Goal: Navigation & Orientation: Find specific page/section

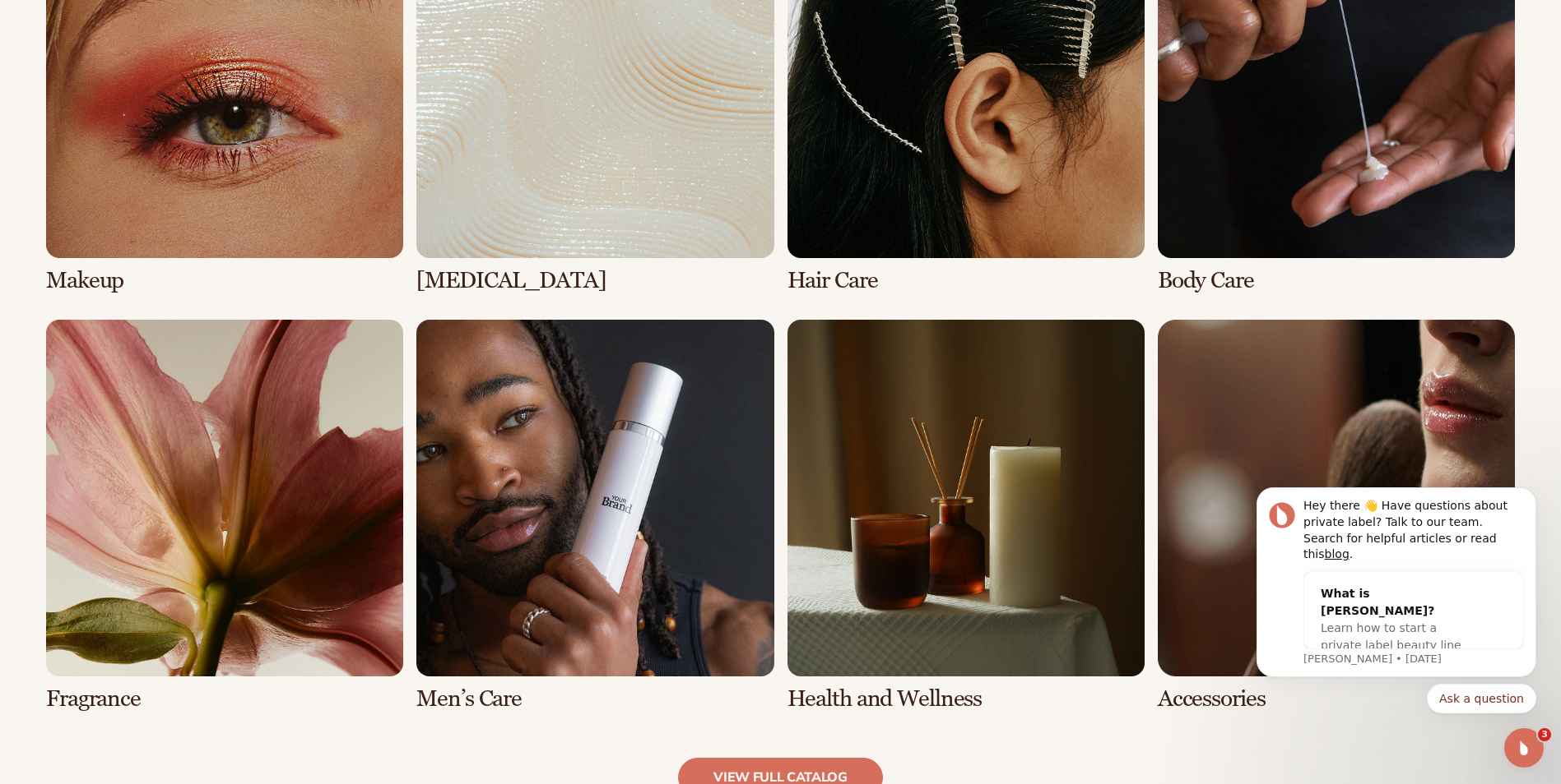
scroll to position [1501, 0]
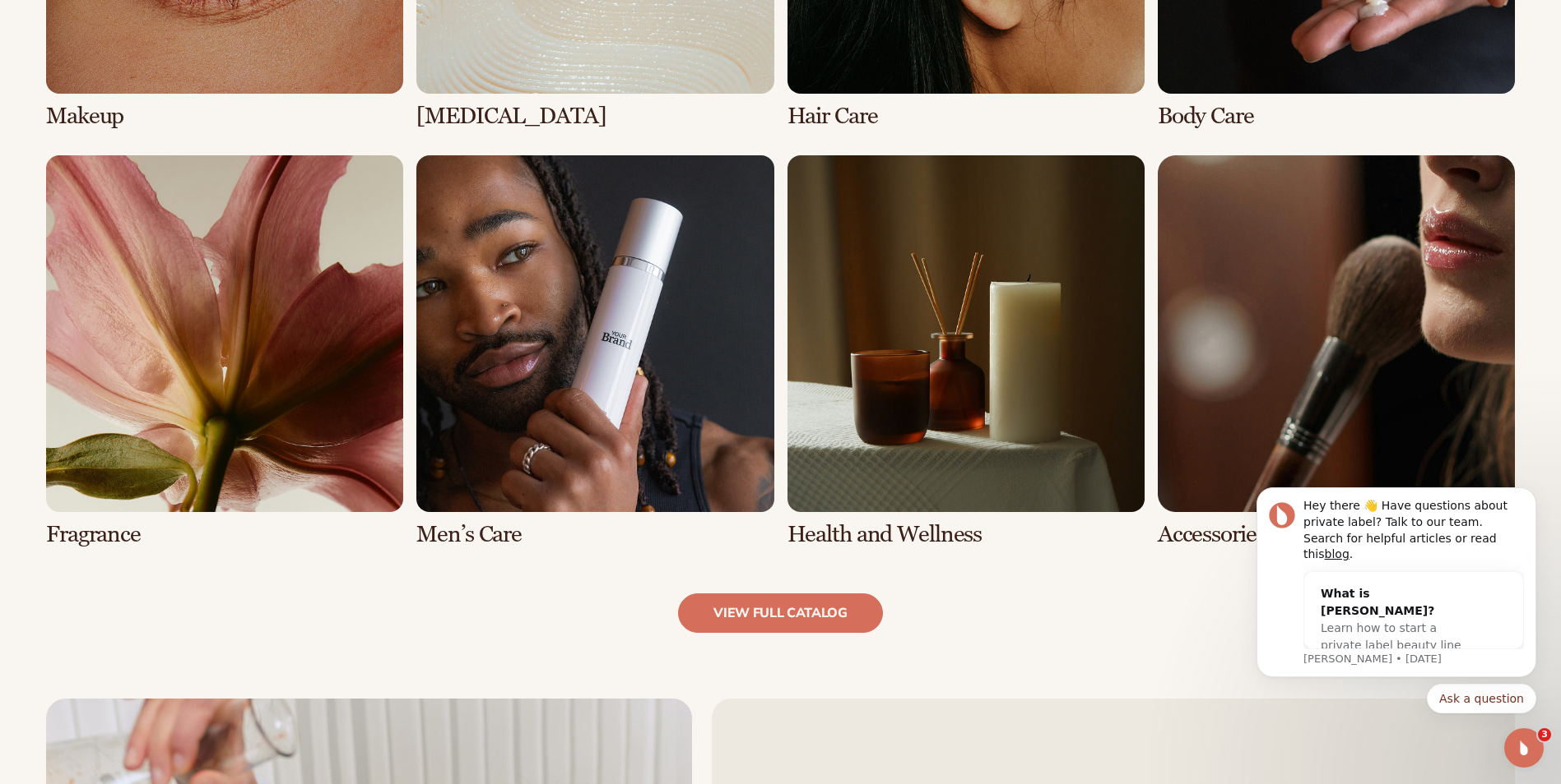
click at [569, 311] on link "6 / 8" at bounding box center [594, 351] width 357 height 392
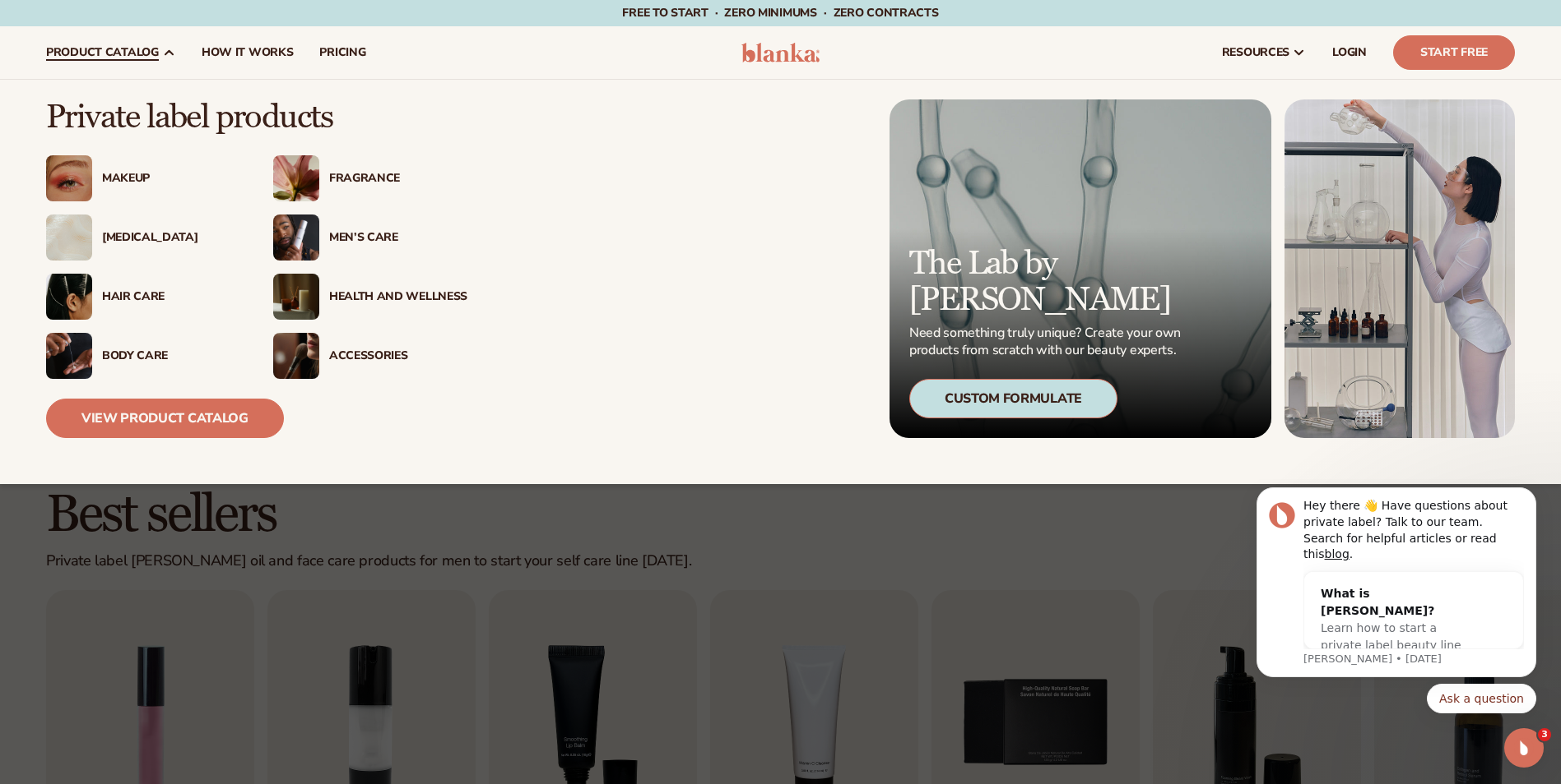
click at [347, 293] on div "Health And Wellness" at bounding box center [398, 297] width 138 height 14
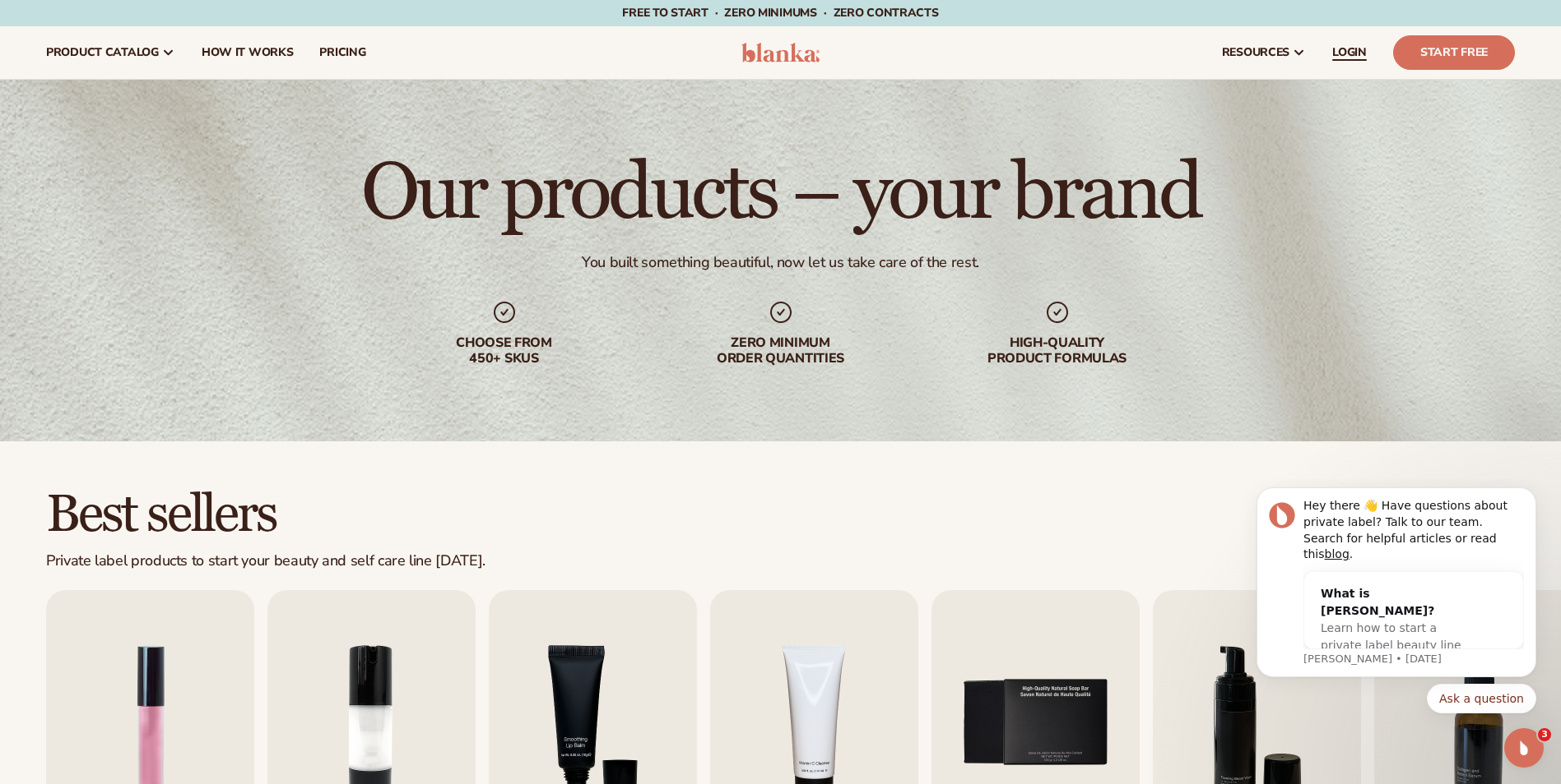
click at [1348, 42] on link "LOGIN" at bounding box center [1349, 53] width 61 height 53
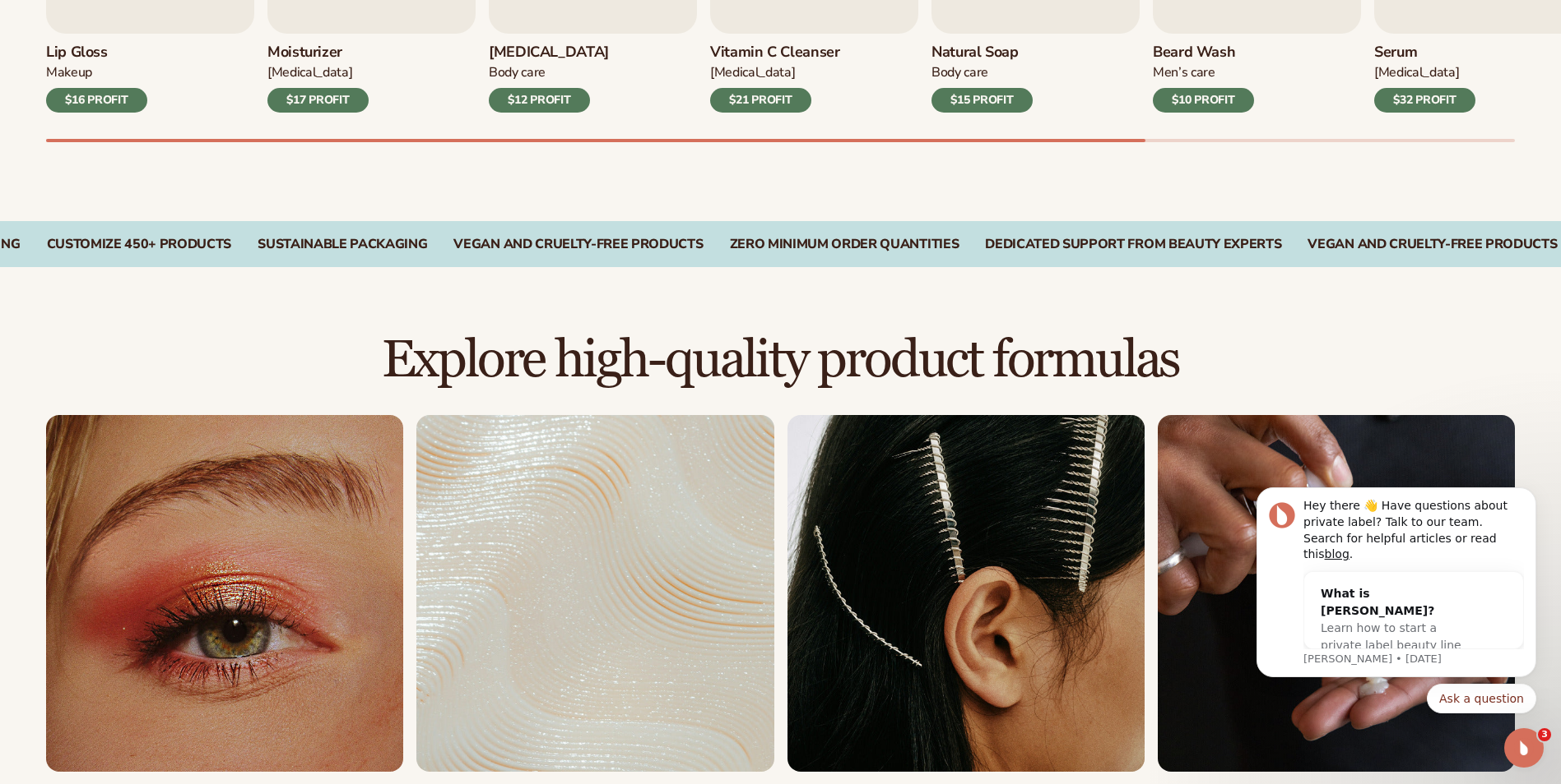
scroll to position [1233, 0]
